Goal: Check status: Check status

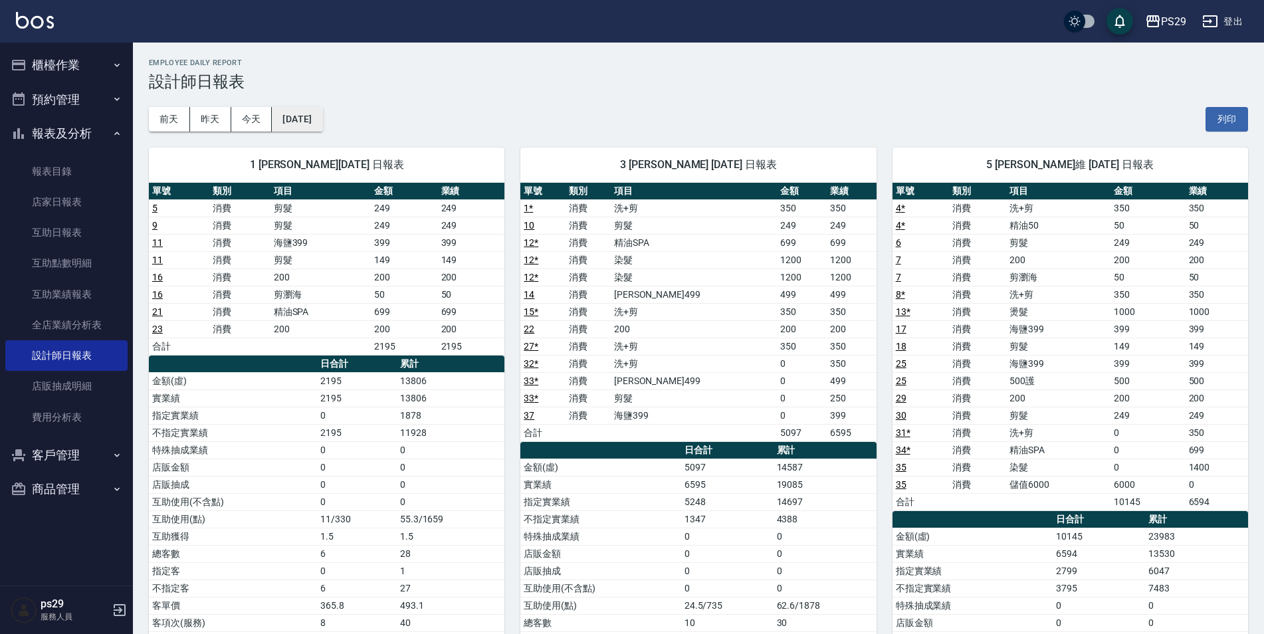
click at [280, 112] on button "[DATE]" at bounding box center [297, 119] width 50 height 25
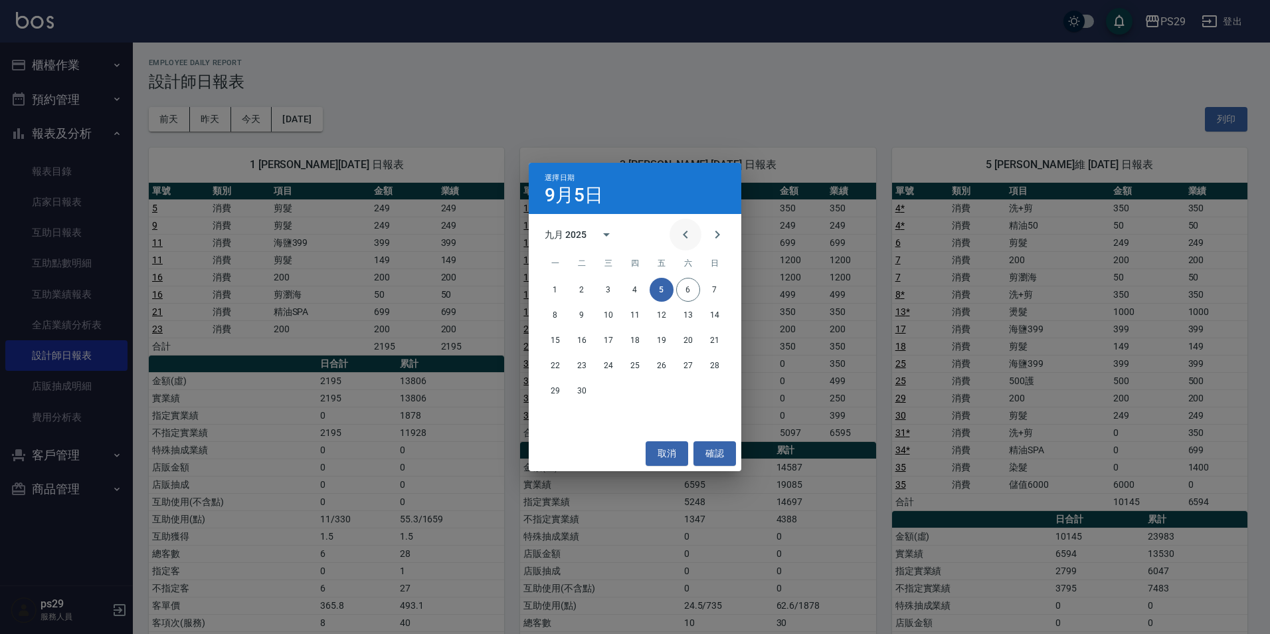
click at [679, 226] on button "Previous month" at bounding box center [686, 235] width 32 height 32
click at [710, 369] on button "24" at bounding box center [715, 365] width 24 height 24
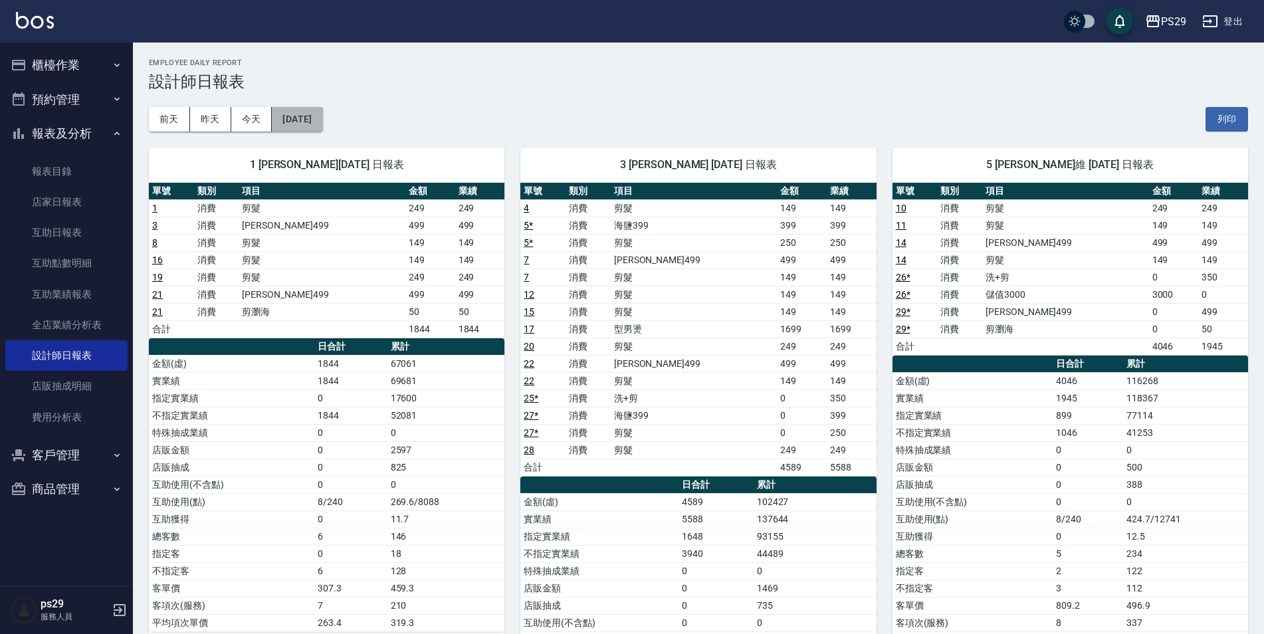
click at [311, 115] on button "[DATE]" at bounding box center [297, 119] width 50 height 25
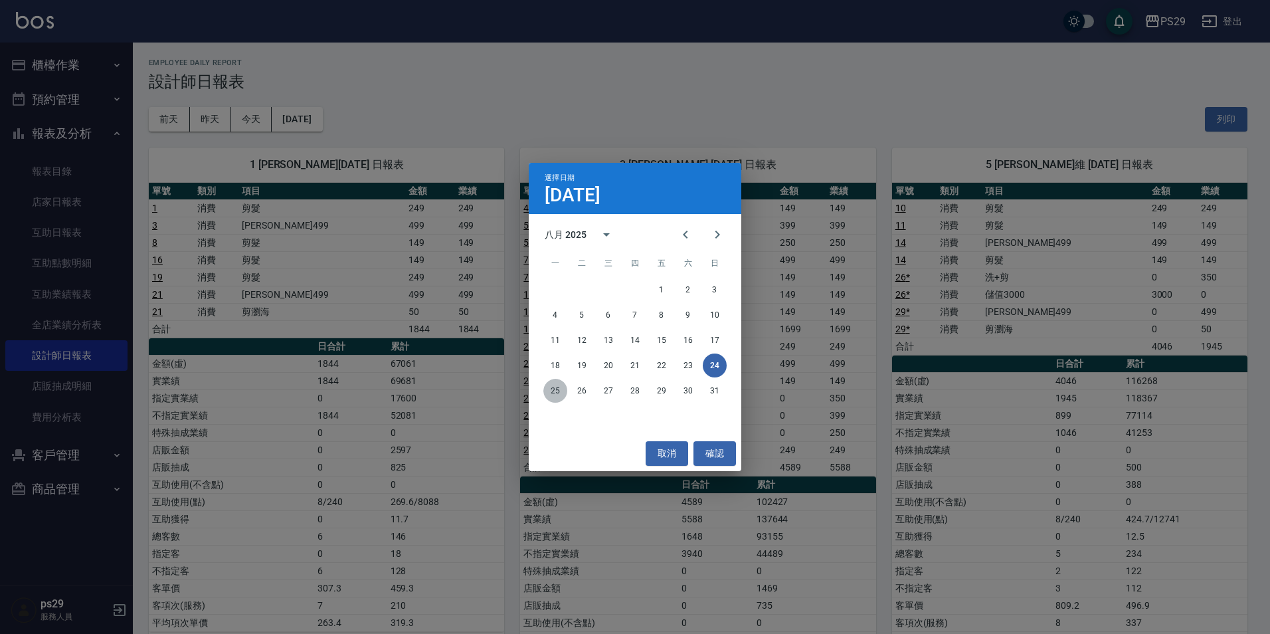
click at [561, 397] on button "25" at bounding box center [555, 391] width 24 height 24
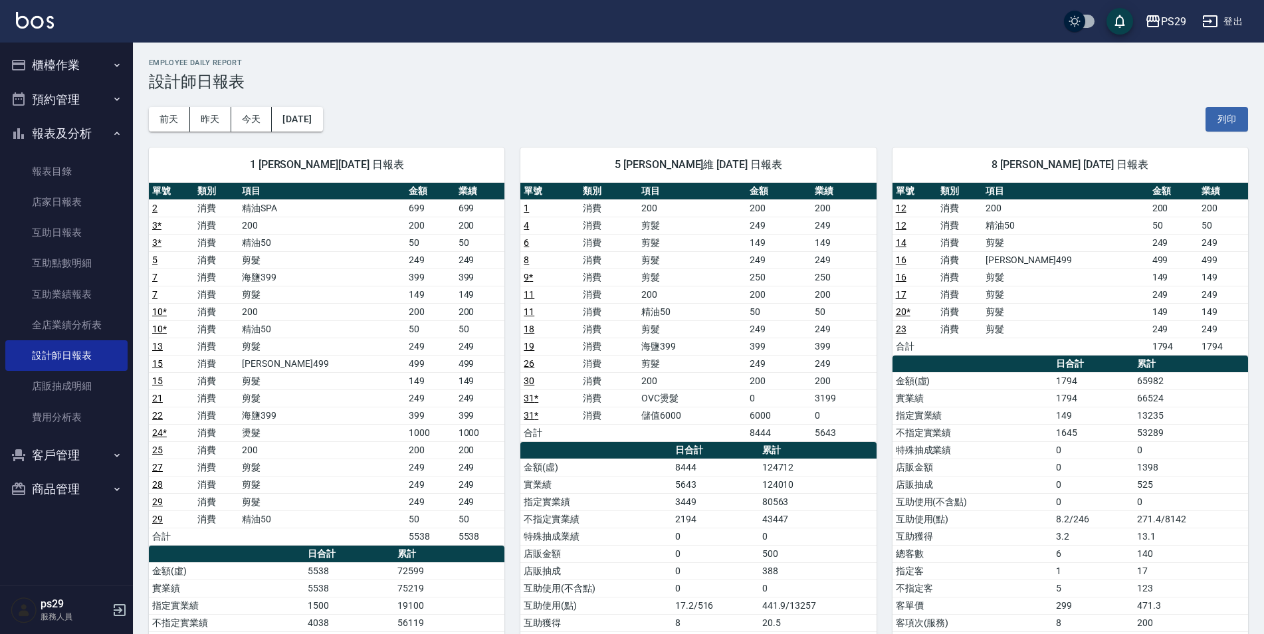
click at [314, 106] on div "[DATE] [DATE] [DATE] [DATE] 列印" at bounding box center [698, 119] width 1099 height 56
click at [314, 125] on button "[DATE]" at bounding box center [297, 119] width 50 height 25
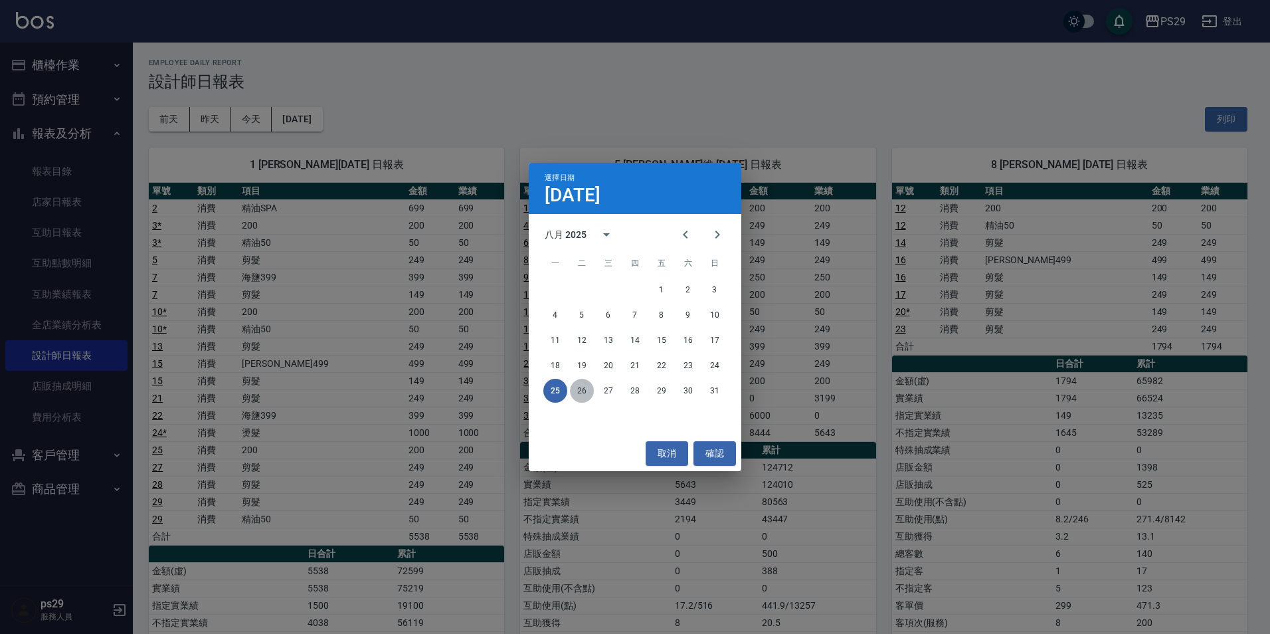
click at [588, 396] on button "26" at bounding box center [582, 391] width 24 height 24
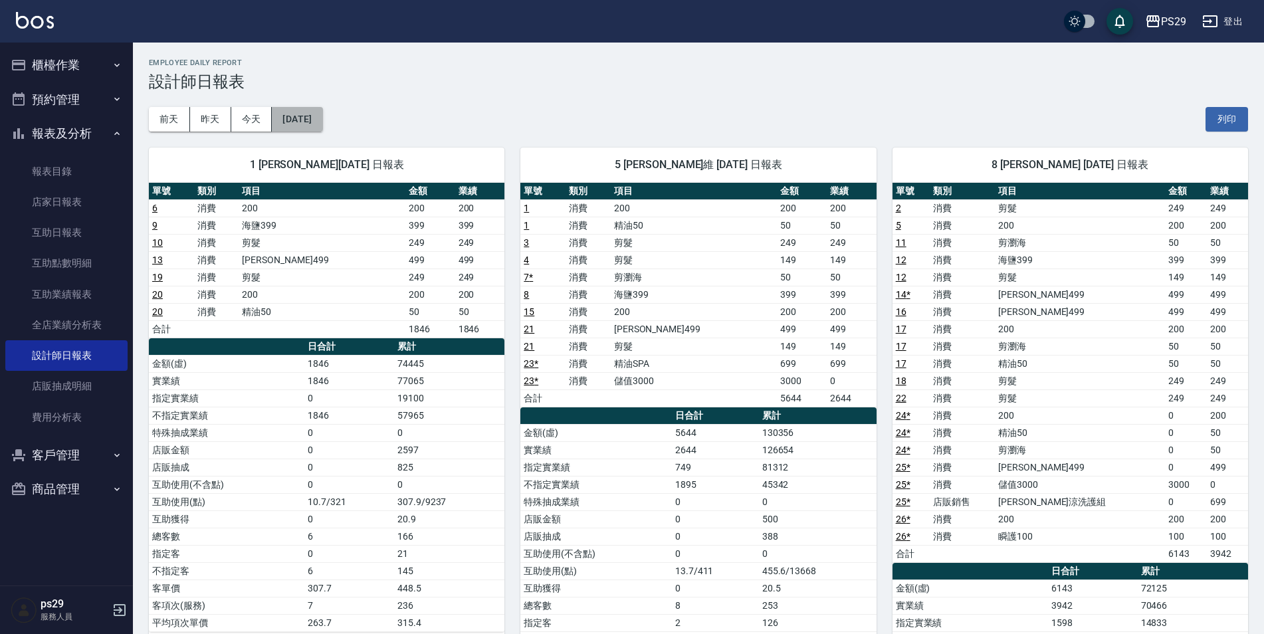
click at [322, 115] on button "[DATE]" at bounding box center [297, 119] width 50 height 25
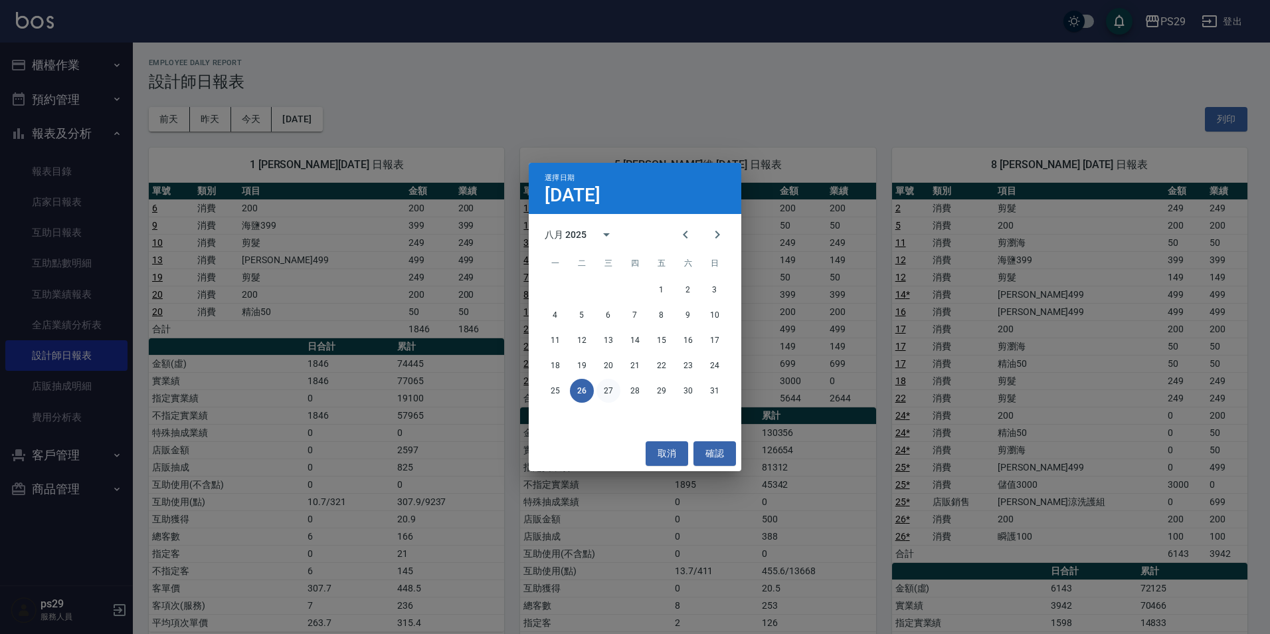
click at [618, 396] on button "27" at bounding box center [609, 391] width 24 height 24
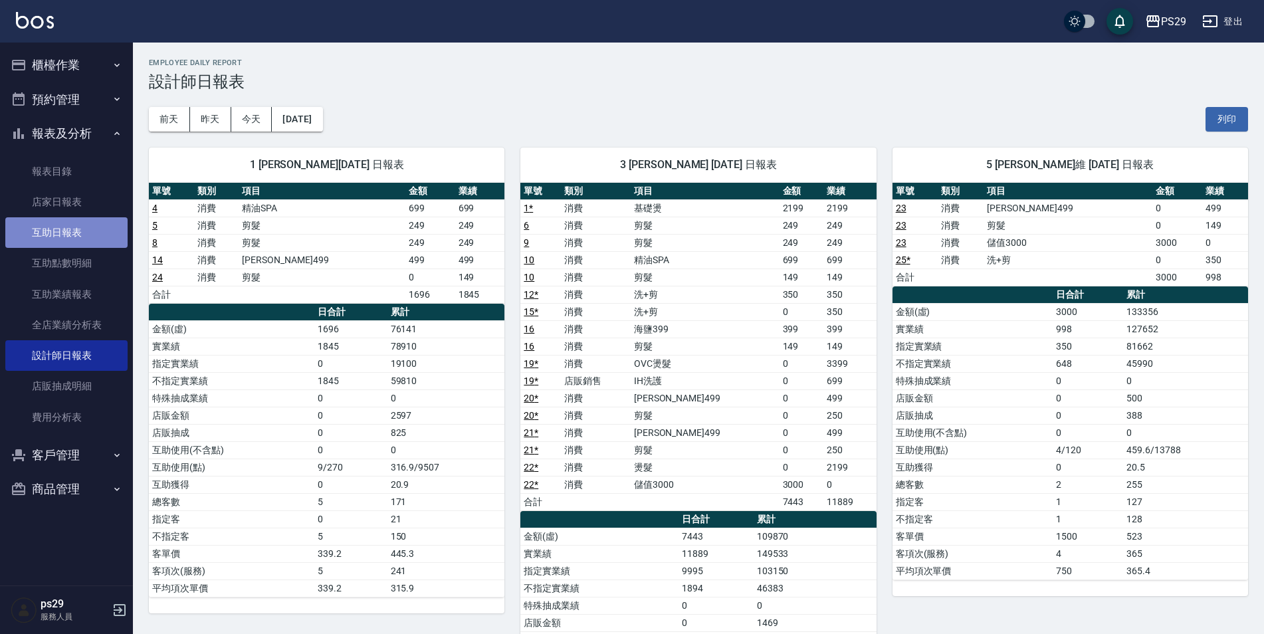
click at [68, 233] on link "互助日報表" at bounding box center [66, 232] width 122 height 31
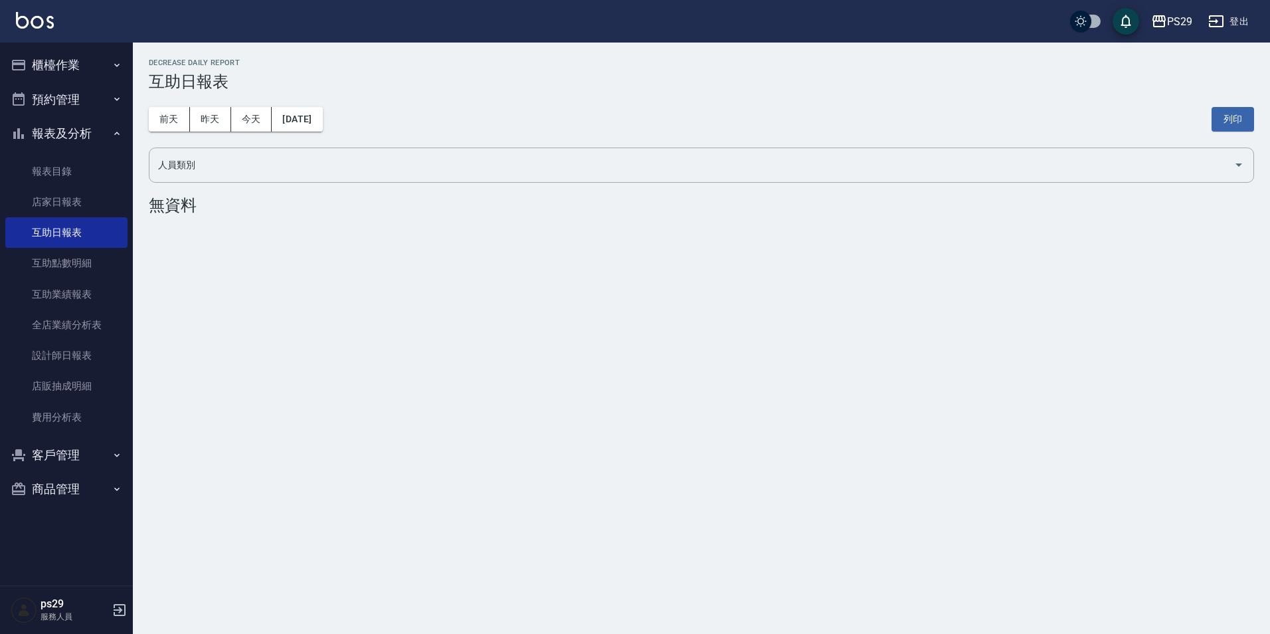
click at [319, 132] on div "[DATE] [DATE] [DATE] [DATE] 列印" at bounding box center [702, 119] width 1106 height 56
click at [322, 124] on button "[DATE]" at bounding box center [297, 119] width 50 height 25
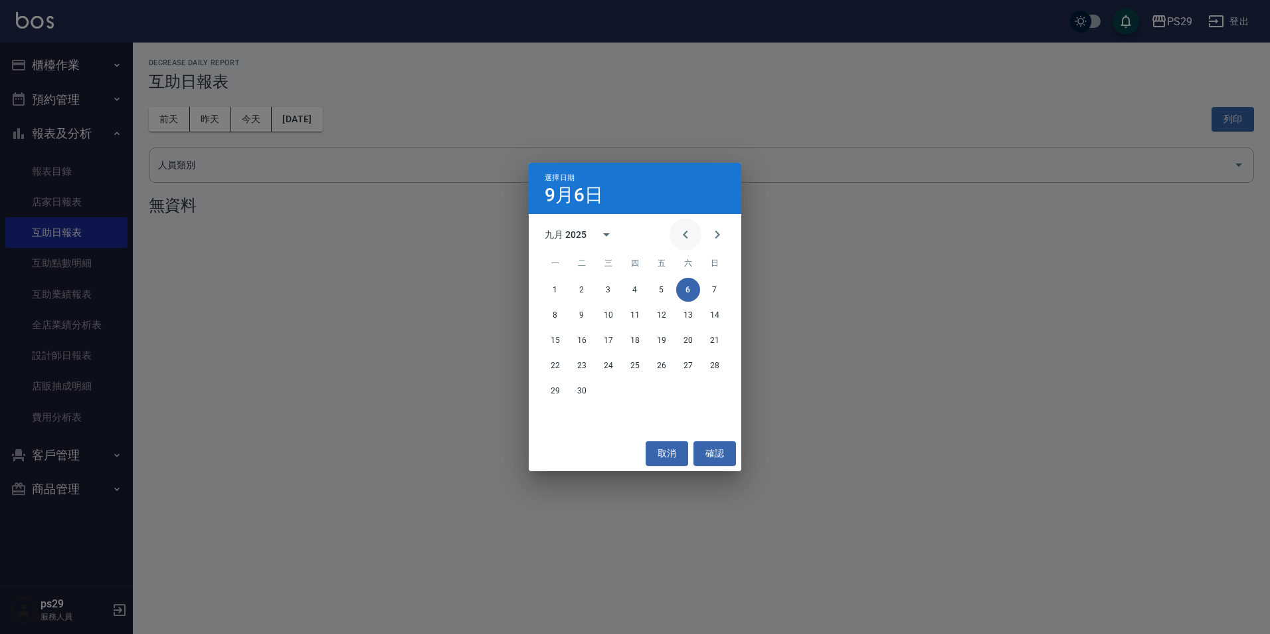
click at [679, 230] on icon "Previous month" at bounding box center [686, 235] width 16 height 16
click at [567, 396] on div "25 26 27 28 29 30 31" at bounding box center [635, 391] width 213 height 24
click at [563, 395] on button "25" at bounding box center [555, 391] width 24 height 24
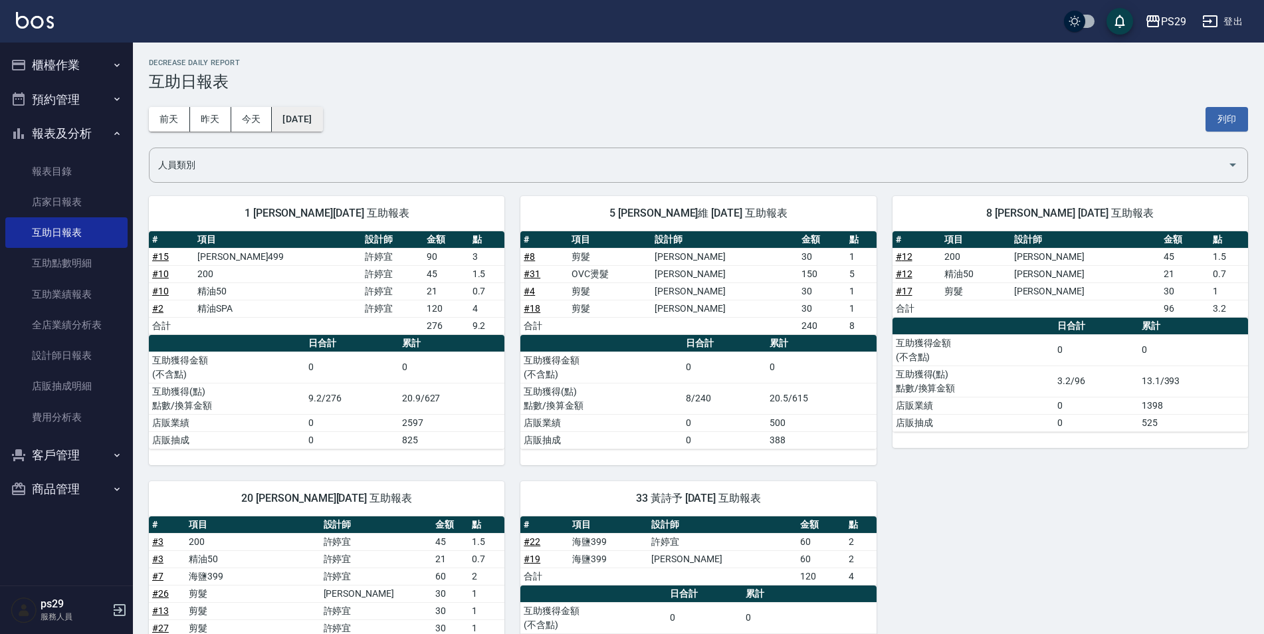
click at [322, 122] on button "[DATE]" at bounding box center [297, 119] width 50 height 25
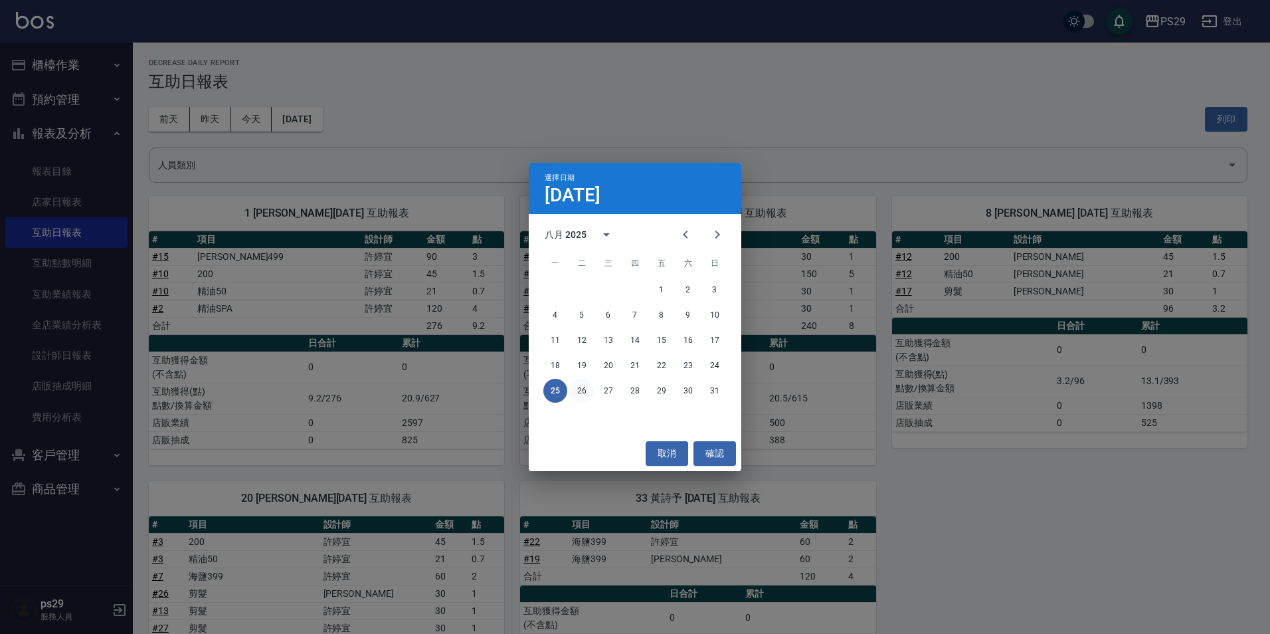
click at [584, 385] on button "26" at bounding box center [582, 391] width 24 height 24
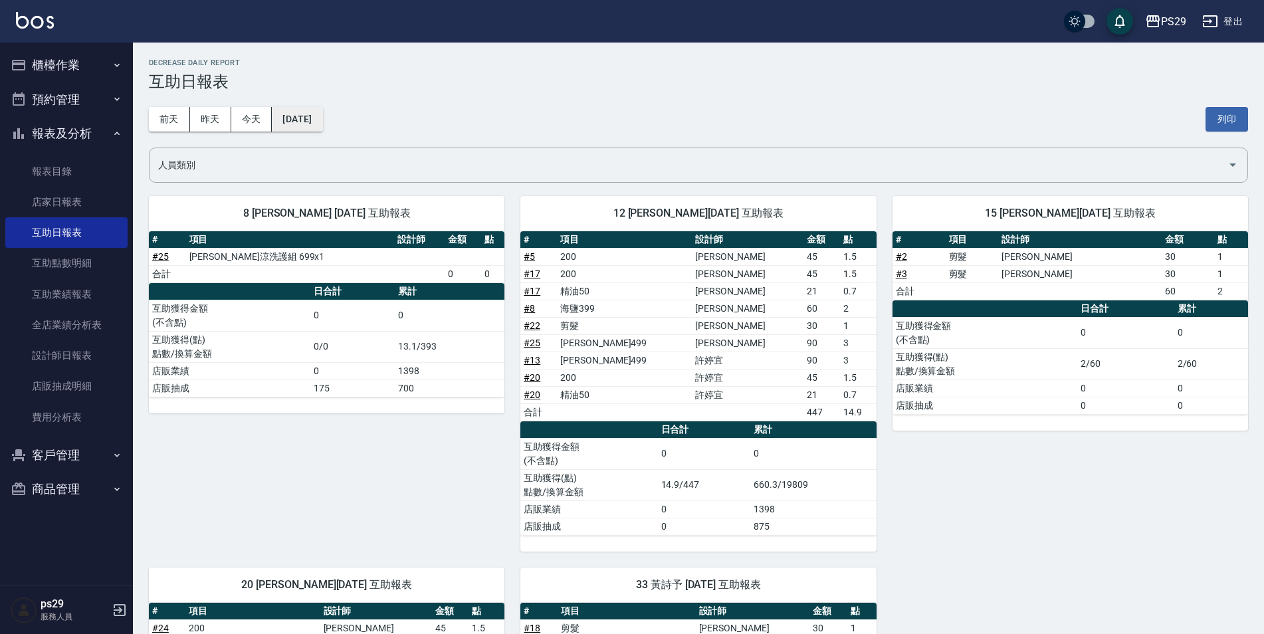
click at [309, 108] on button "[DATE]" at bounding box center [297, 119] width 50 height 25
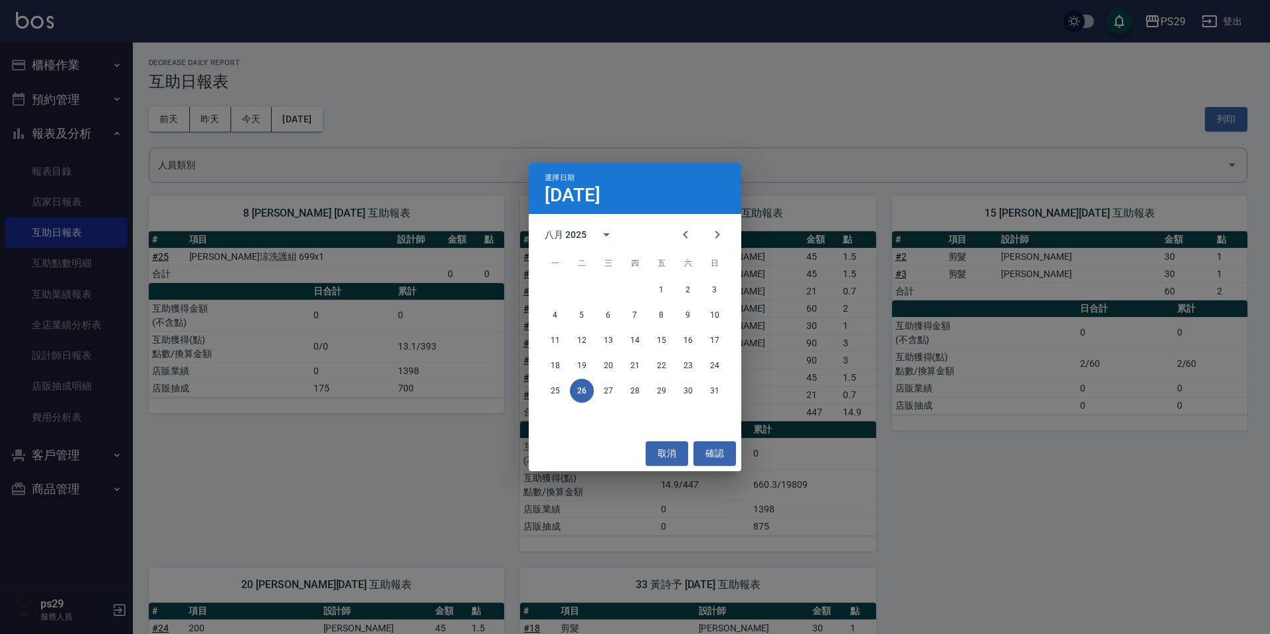
click at [109, 209] on div "選擇日期 [DATE] 八月 2025 一 二 三 四 五 六 日 1 2 3 4 5 6 7 8 9 10 11 12 13 14 15 16 17 18 …" at bounding box center [635, 317] width 1270 height 634
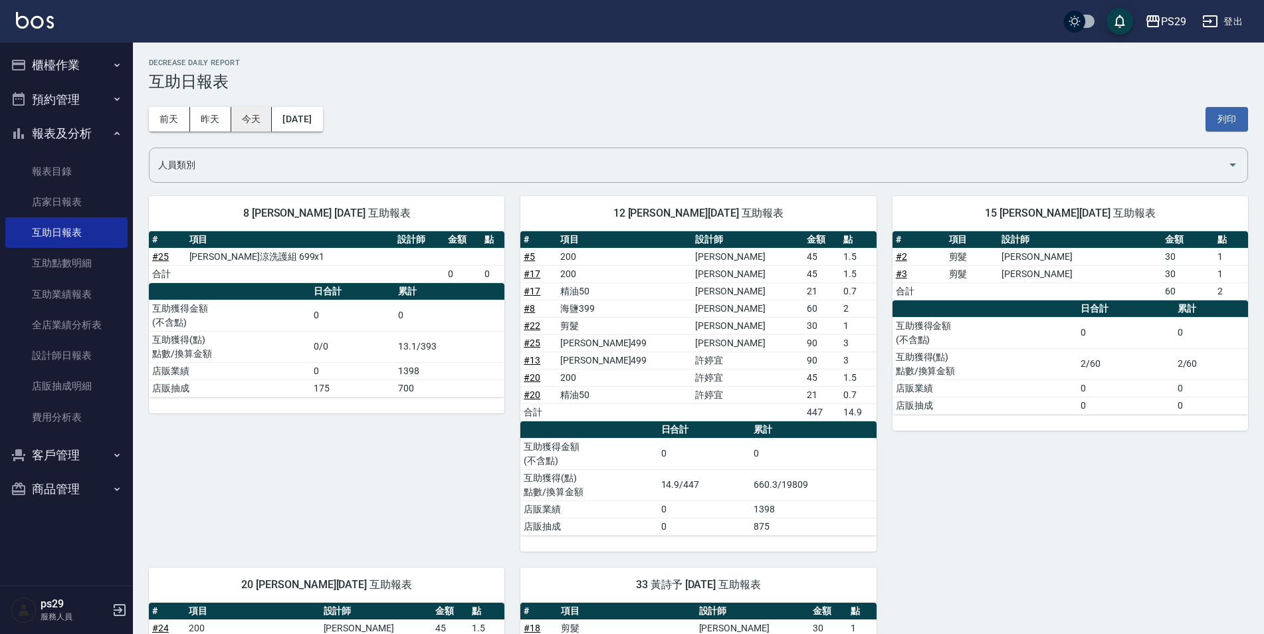
drag, startPoint x: 247, startPoint y: 114, endPoint x: 199, endPoint y: 127, distance: 49.6
click at [243, 115] on button "今天" at bounding box center [251, 119] width 41 height 25
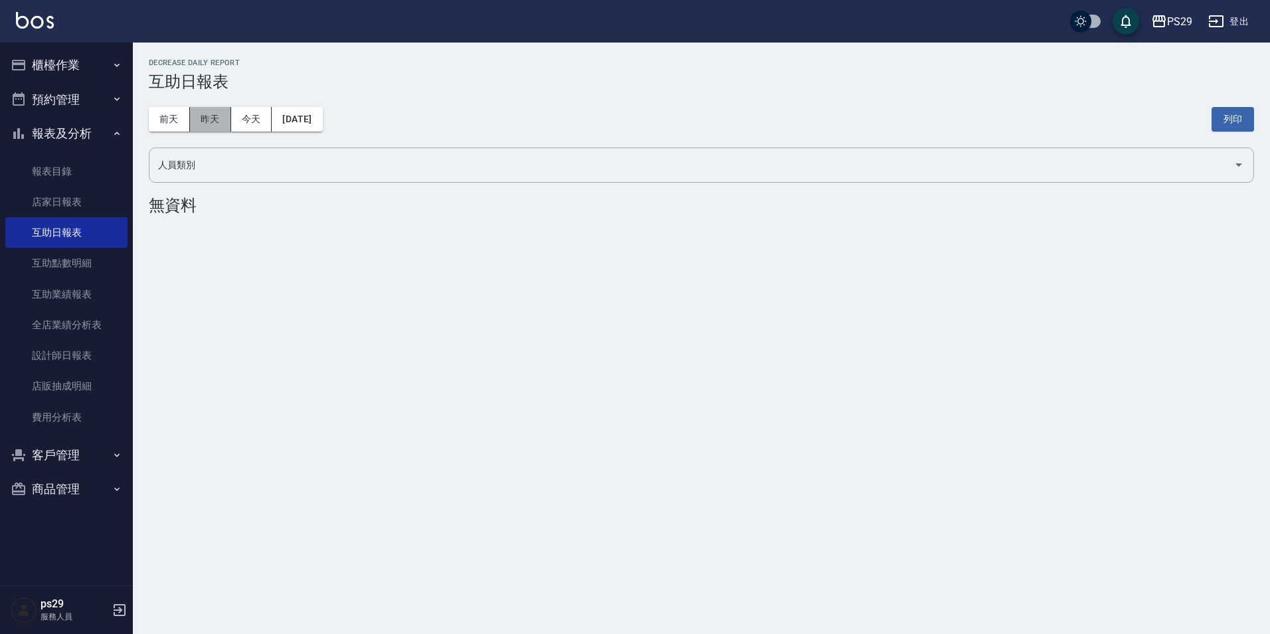
click at [199, 127] on button "昨天" at bounding box center [210, 119] width 41 height 25
